Goal: Transaction & Acquisition: Purchase product/service

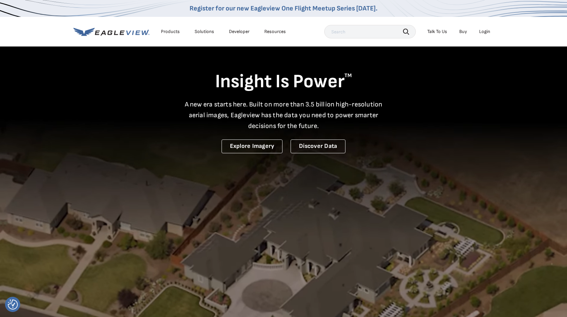
click at [488, 32] on div "Login" at bounding box center [484, 32] width 11 height 6
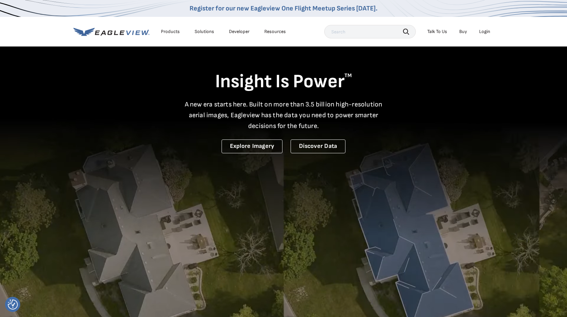
click at [484, 33] on div "Login" at bounding box center [484, 32] width 11 height 6
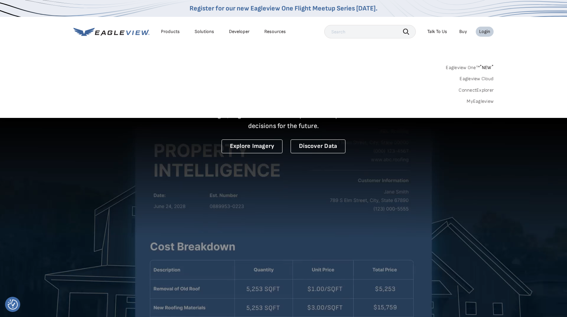
click at [479, 101] on link "MyEagleview" at bounding box center [480, 101] width 27 height 6
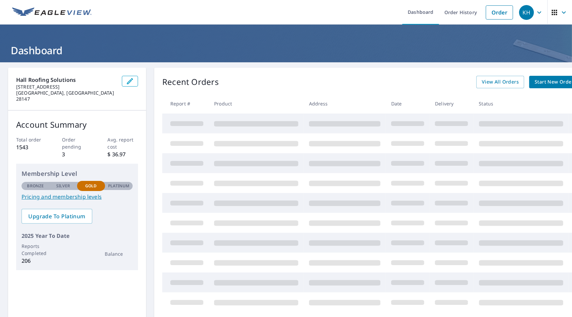
click at [538, 80] on span "Start New Order" at bounding box center [554, 82] width 39 height 8
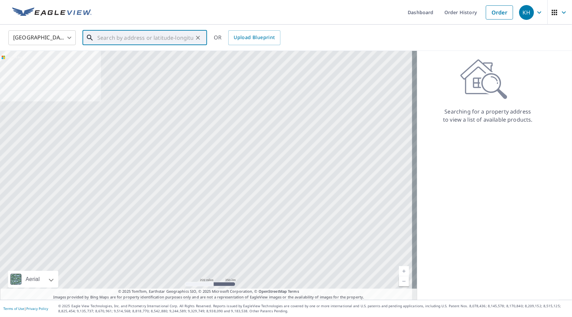
paste input "[STREET_ADDRESS]"
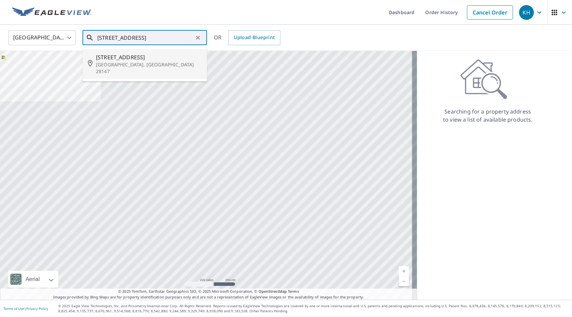
click at [141, 63] on p "[GEOGRAPHIC_DATA], [GEOGRAPHIC_DATA] 28147" at bounding box center [149, 67] width 106 height 13
type input "[STREET_ADDRESS]"
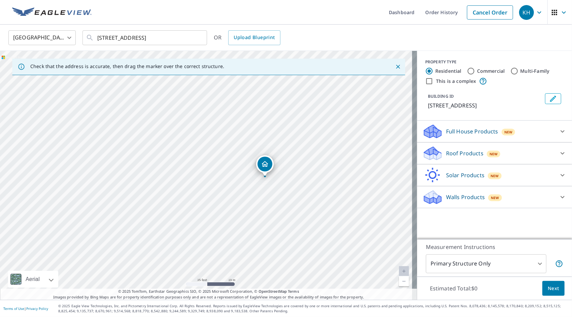
click at [267, 164] on icon "Dropped pin, building 1, Residential property, 5055 Us Highway 601 Salisbury, N…" at bounding box center [265, 164] width 8 height 8
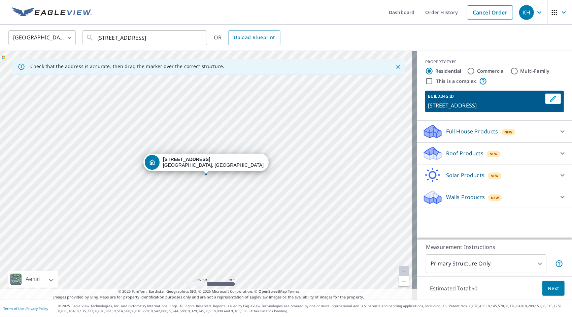
click at [561, 129] on icon at bounding box center [562, 131] width 8 height 8
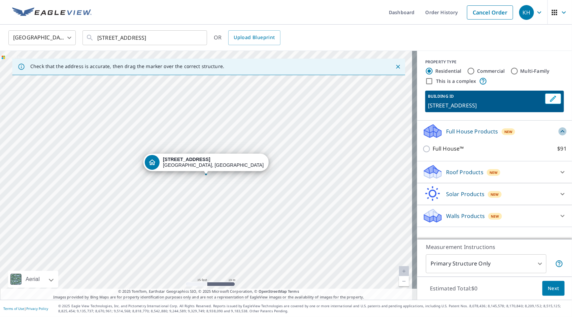
click at [561, 129] on icon at bounding box center [562, 131] width 8 height 8
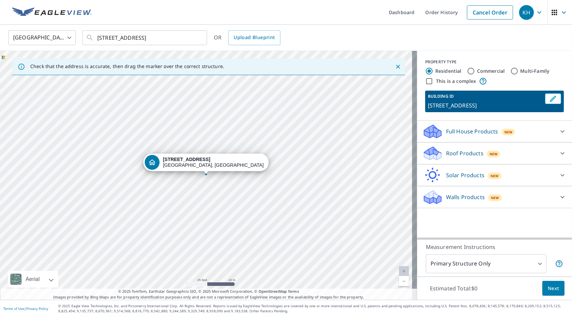
click at [496, 265] on body "KH KH Dashboard Order History Cancel Order KH [GEOGRAPHIC_DATA] [GEOGRAPHIC_DAT…" at bounding box center [286, 158] width 572 height 317
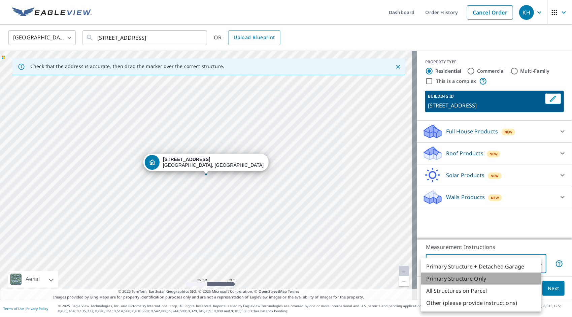
click at [480, 282] on li "Primary Structure Only" at bounding box center [481, 278] width 121 height 12
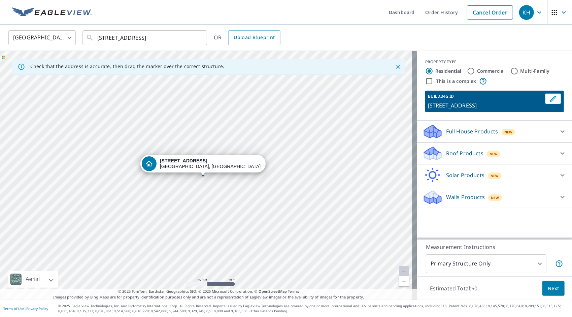
drag, startPoint x: 181, startPoint y: 164, endPoint x: 174, endPoint y: 166, distance: 7.0
click at [207, 174] on div at bounding box center [206, 174] width 3 height 3
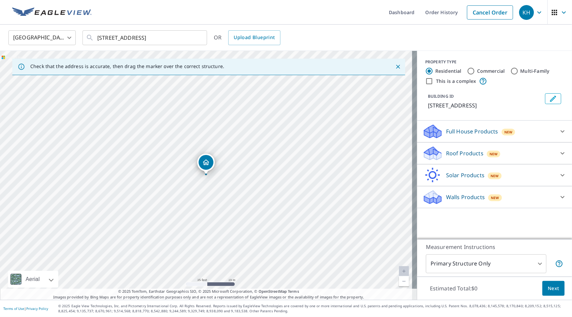
click at [554, 134] on div at bounding box center [562, 131] width 16 height 16
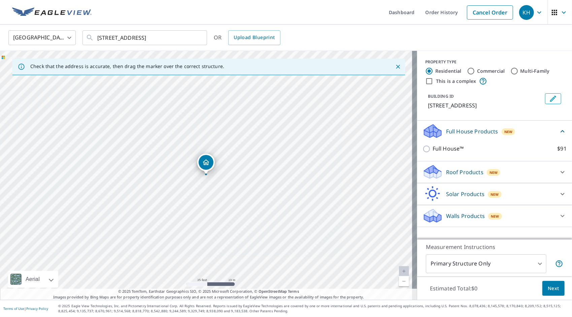
click at [550, 134] on div "Full House Products New" at bounding box center [490, 131] width 136 height 16
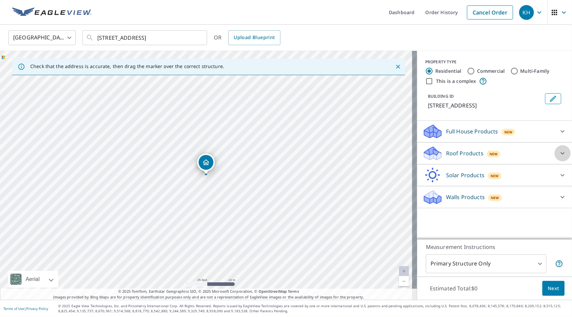
click at [558, 156] on icon at bounding box center [562, 153] width 8 height 8
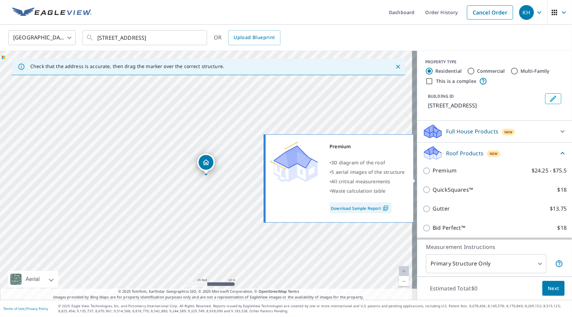
click at [444, 175] on p "Premium" at bounding box center [445, 170] width 24 height 8
click at [433, 175] on input "Premium $24.25 - $75.5" at bounding box center [427, 171] width 10 height 8
checkbox input "true"
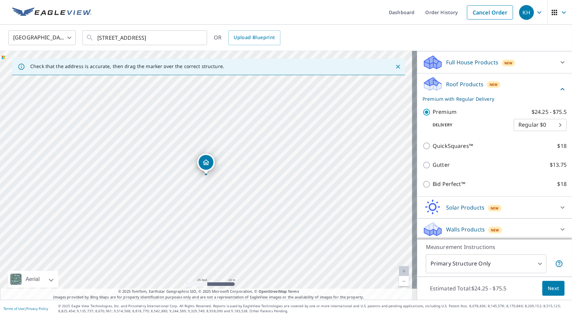
scroll to position [78, 0]
click at [548, 288] on span "Next" at bounding box center [553, 288] width 11 height 8
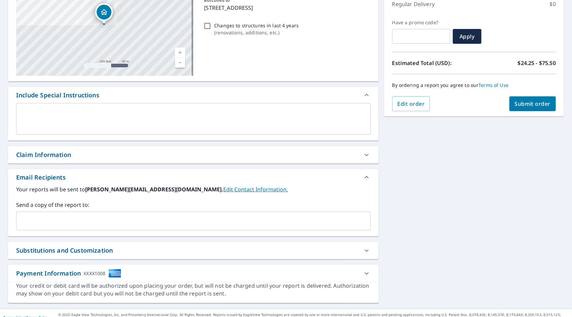
scroll to position [101, 0]
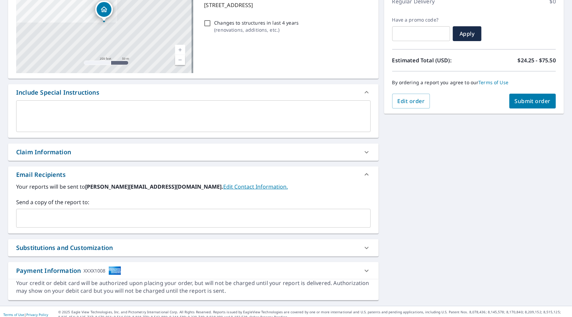
click at [35, 223] on input "text" at bounding box center [188, 218] width 338 height 13
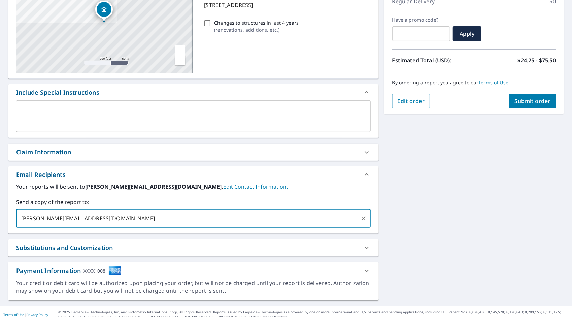
type input "[PERSON_NAME][EMAIL_ADDRESS][DOMAIN_NAME]"
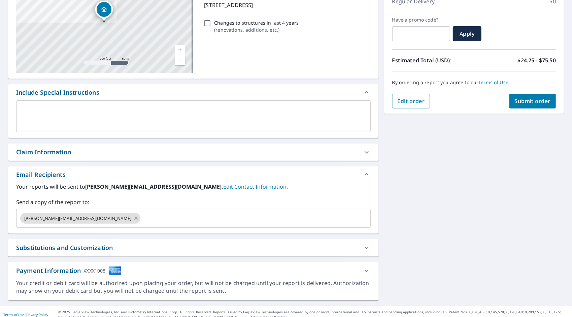
click at [370, 220] on div "Your reports will be sent to [PERSON_NAME][EMAIL_ADDRESS][DOMAIN_NAME]. Edit Co…" at bounding box center [193, 207] width 371 height 51
click at [488, 217] on div "[STREET_ADDRESS] Aerial Road A standard road map Aerial A detailed look from ab…" at bounding box center [286, 133] width 572 height 344
click at [141, 214] on input "text" at bounding box center [249, 218] width 216 height 13
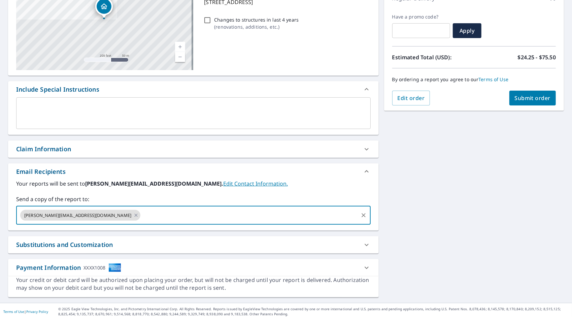
scroll to position [106, 0]
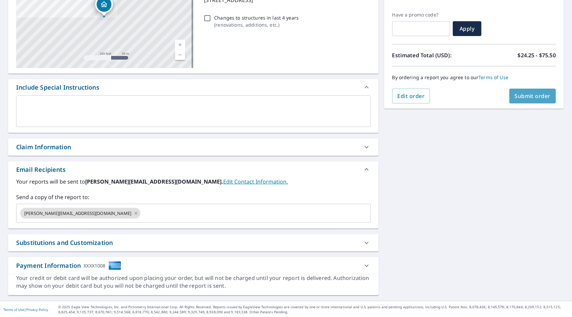
click at [537, 98] on span "Submit order" at bounding box center [533, 95] width 36 height 7
checkbox input "true"
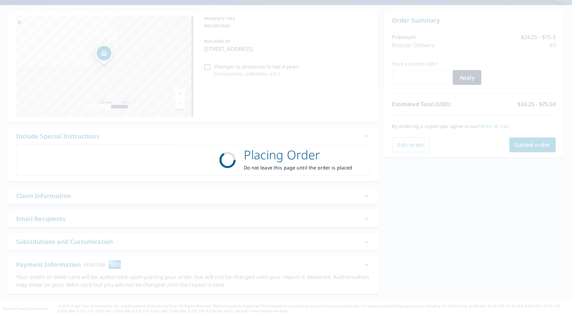
scroll to position [56, 0]
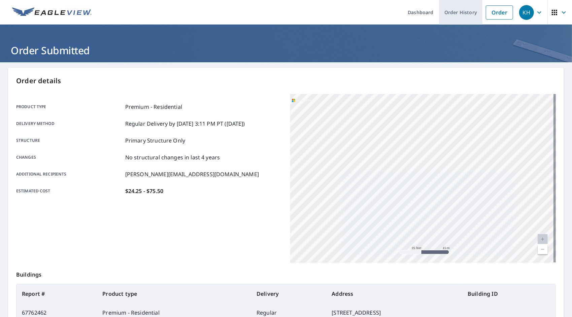
click at [448, 12] on link "Order History" at bounding box center [460, 12] width 43 height 25
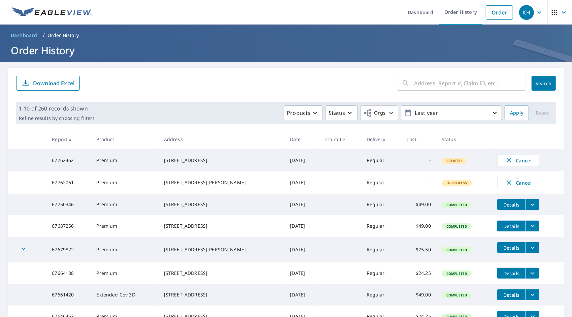
click at [537, 13] on icon "button" at bounding box center [539, 12] width 8 height 8
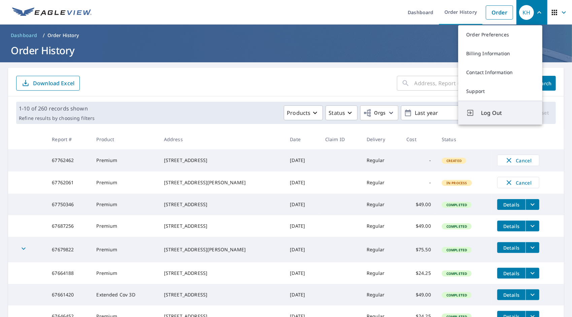
click at [505, 115] on span "Log Out" at bounding box center [507, 113] width 53 height 8
